Goal: Navigation & Orientation: Find specific page/section

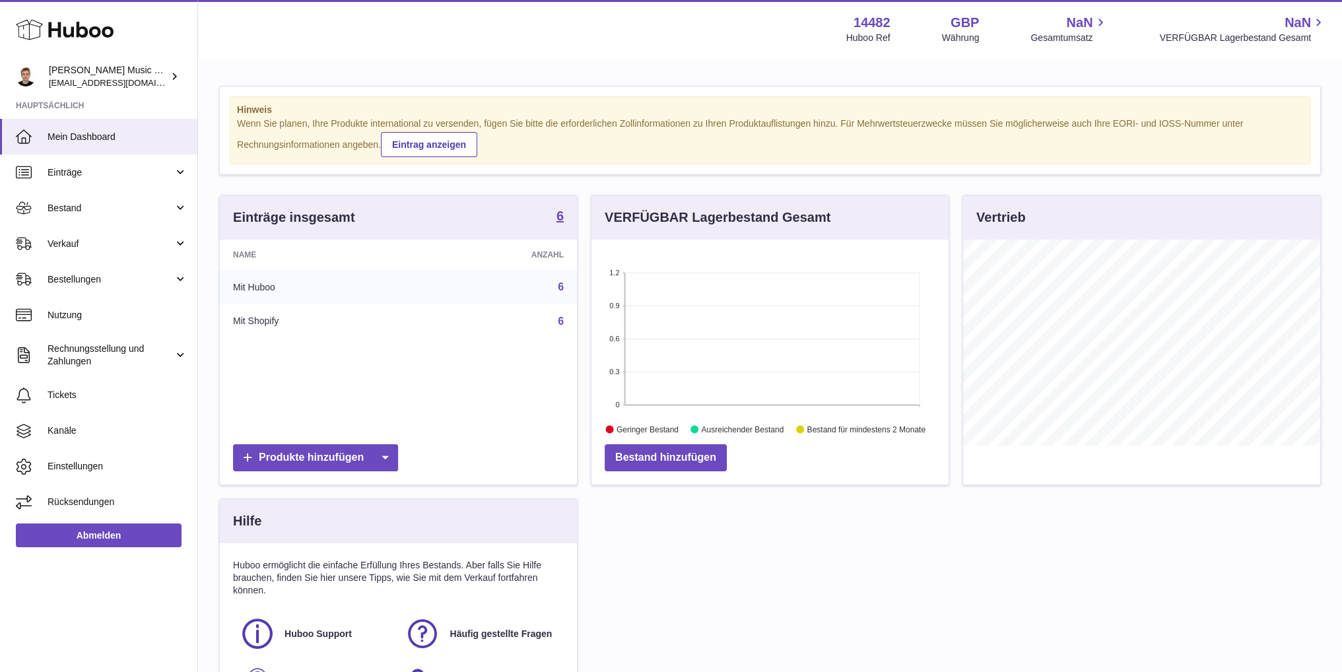
scroll to position [206, 357]
click at [435, 147] on link "Eintrag anzeigen" at bounding box center [429, 144] width 96 height 25
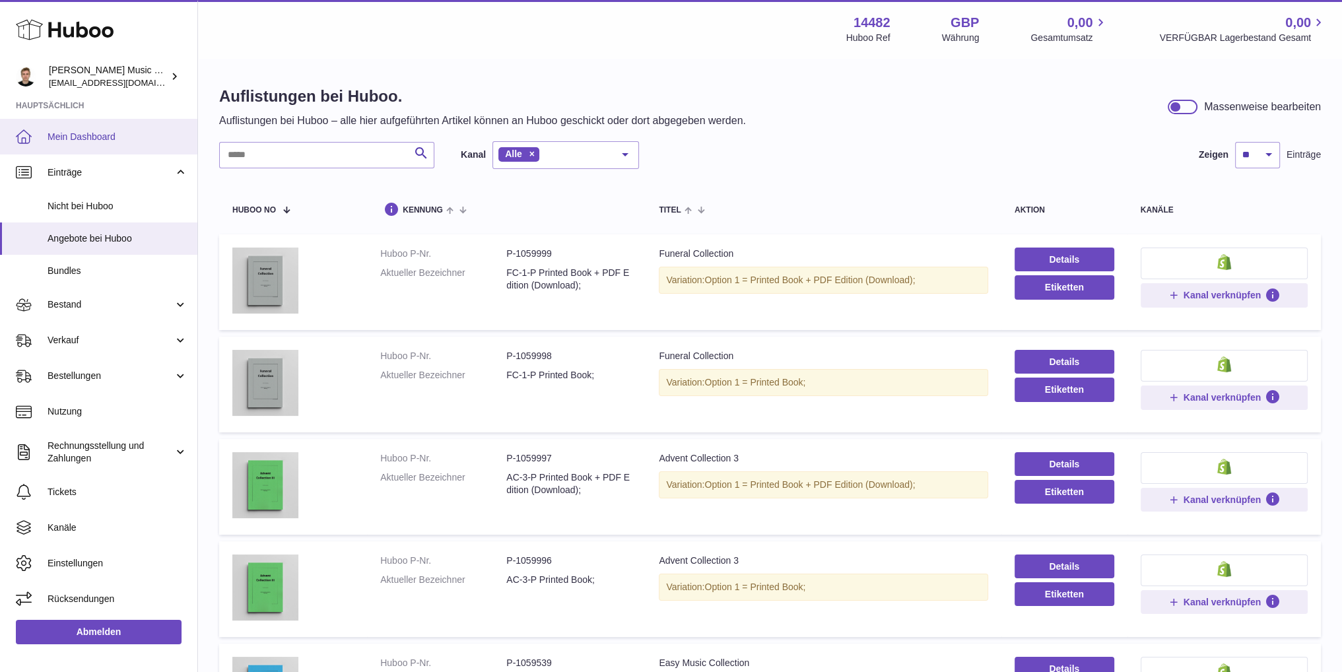
click at [111, 131] on span "Mein Dashboard" at bounding box center [118, 137] width 140 height 13
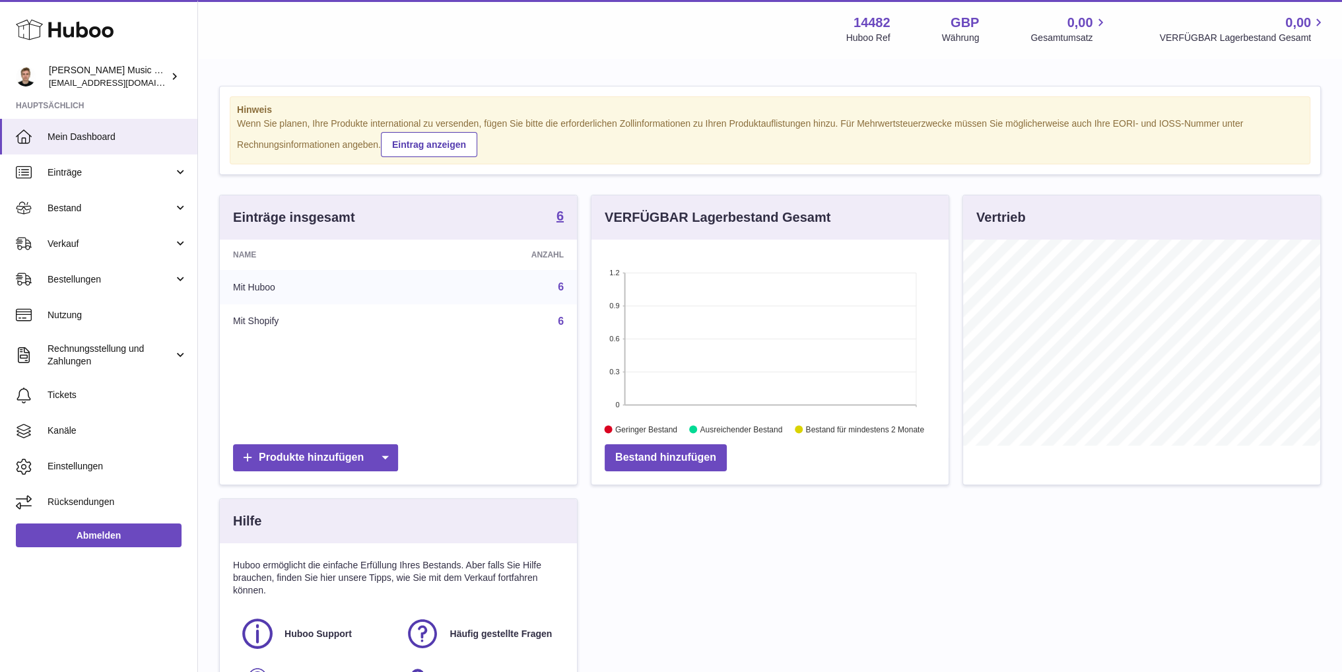
scroll to position [206, 357]
click at [141, 207] on span "Bestand" at bounding box center [111, 208] width 126 height 13
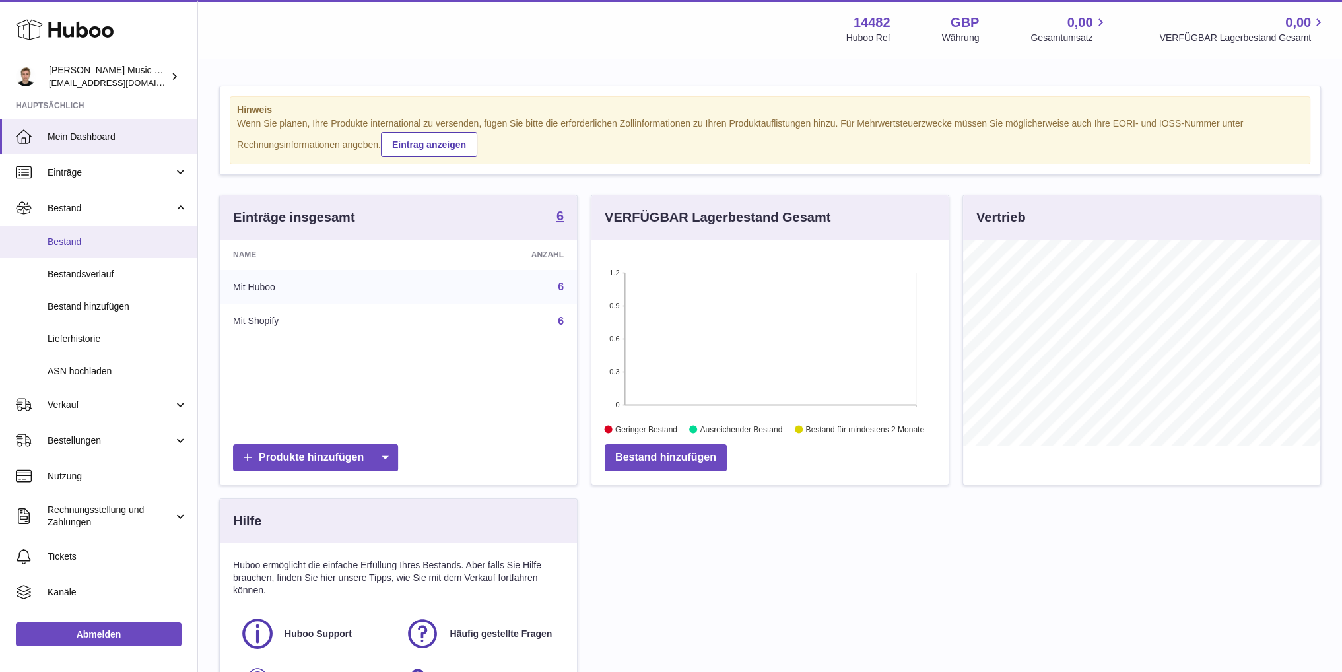
click at [132, 244] on span "Bestand" at bounding box center [118, 242] width 140 height 13
